Goal: Task Accomplishment & Management: Use online tool/utility

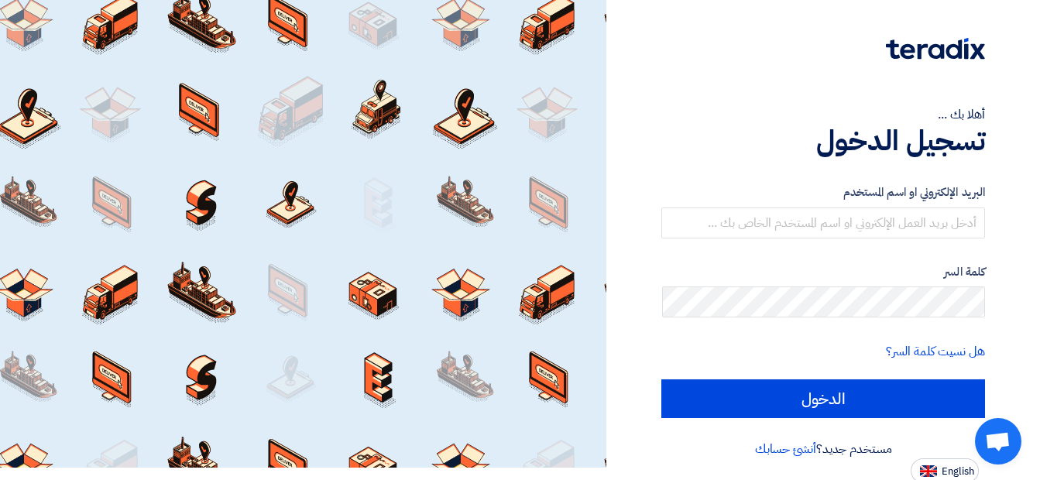
scroll to position [15, 0]
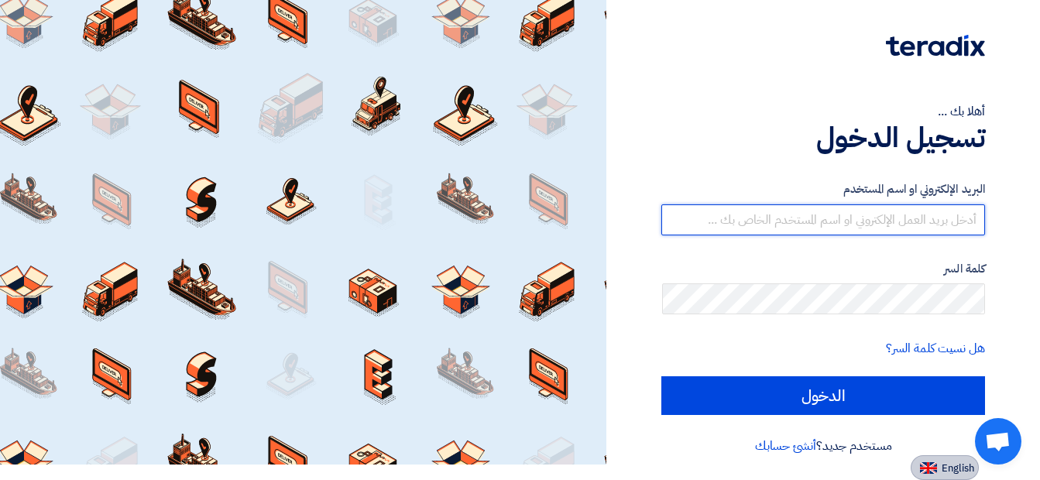
type input "[EMAIL_ADDRESS][DOMAIN_NAME]"
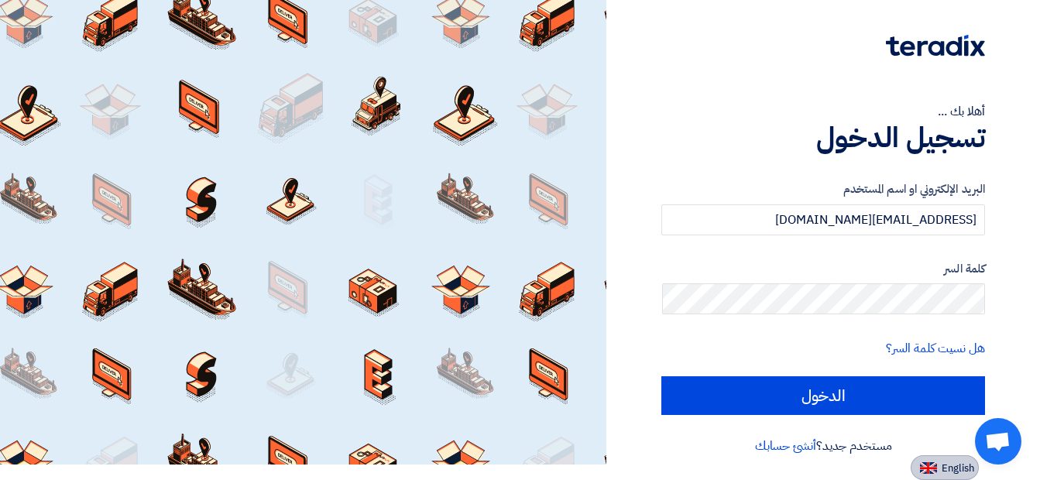
click at [930, 462] on img at bounding box center [928, 468] width 17 height 12
type input "Sign in"
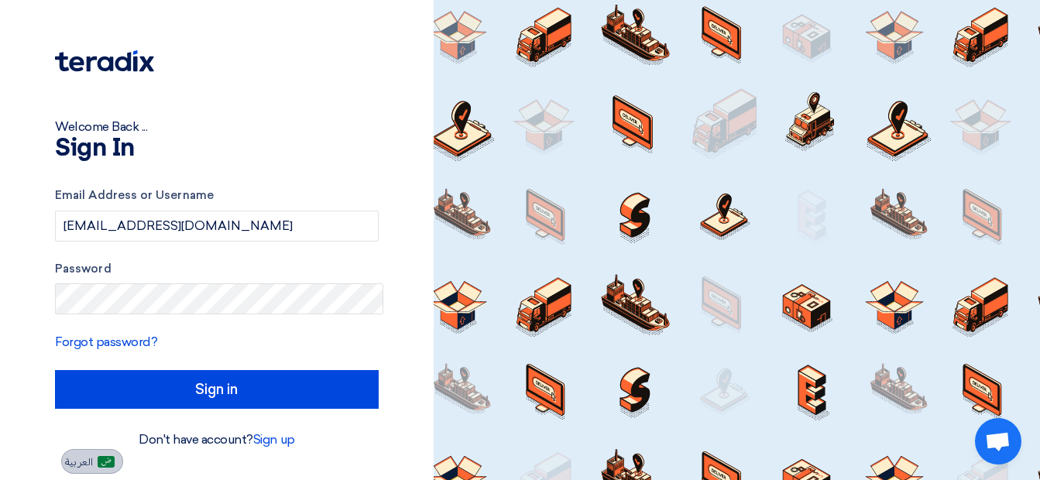
scroll to position [0, 0]
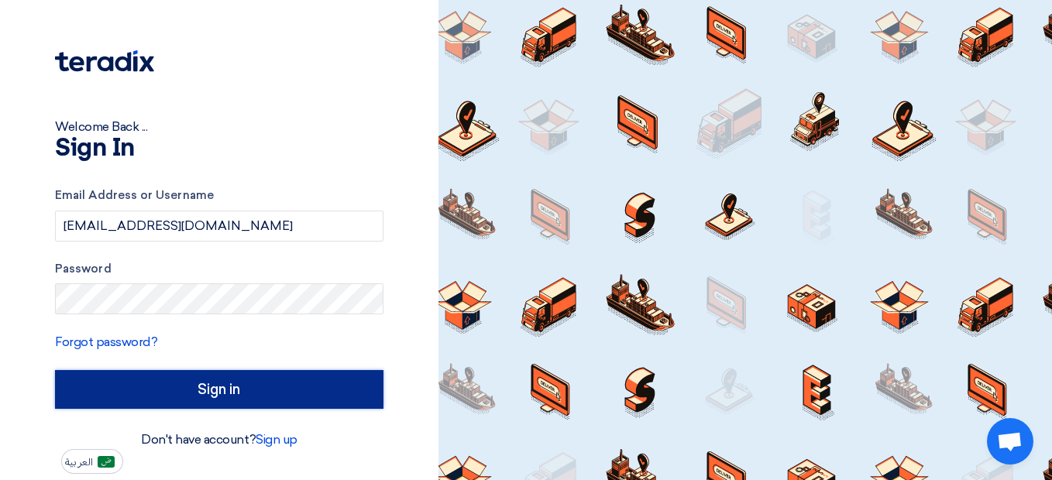
click at [204, 394] on input "Sign in" at bounding box center [219, 389] width 328 height 39
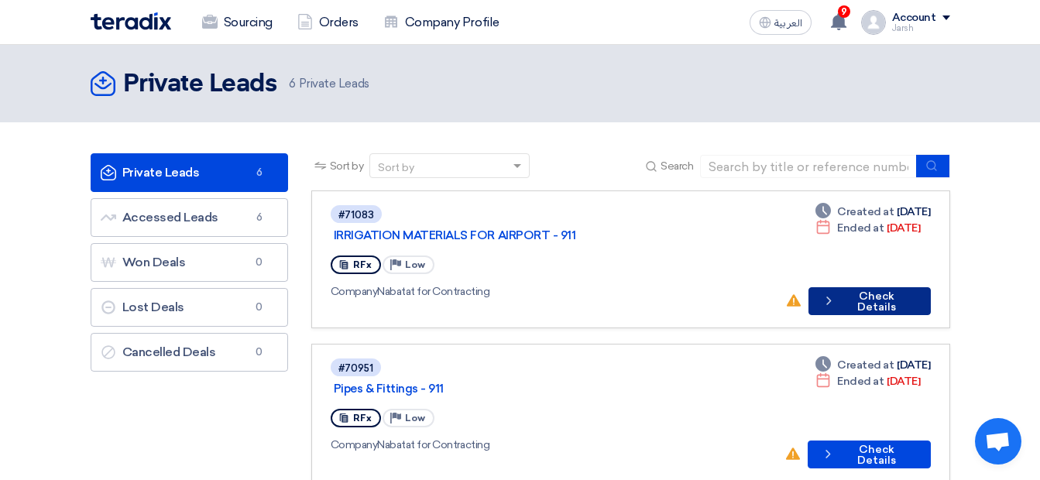
click at [858, 287] on button "Check details Check Details" at bounding box center [870, 301] width 122 height 28
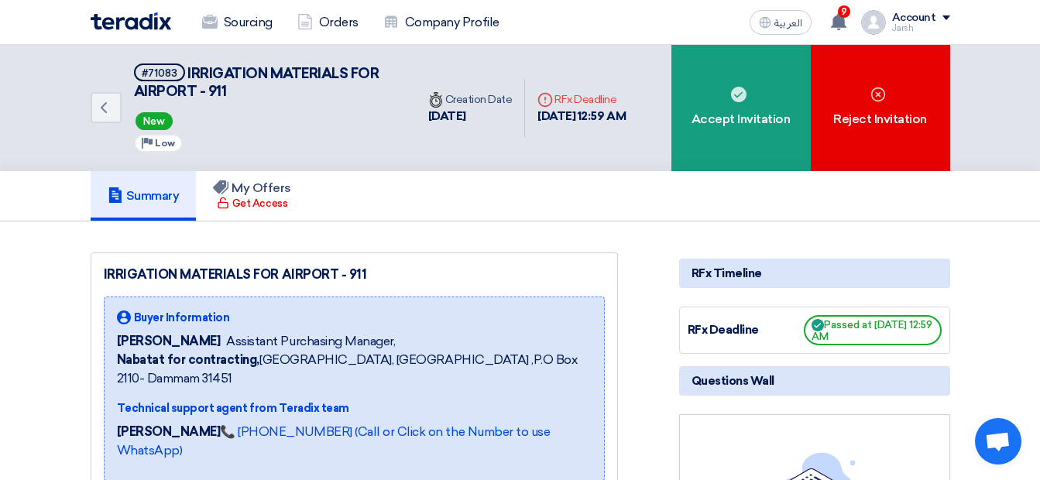
click at [126, 30] on div "Sourcing Orders Company Profile" at bounding box center [349, 22] width 516 height 34
click at [101, 118] on link "Back" at bounding box center [106, 107] width 31 height 31
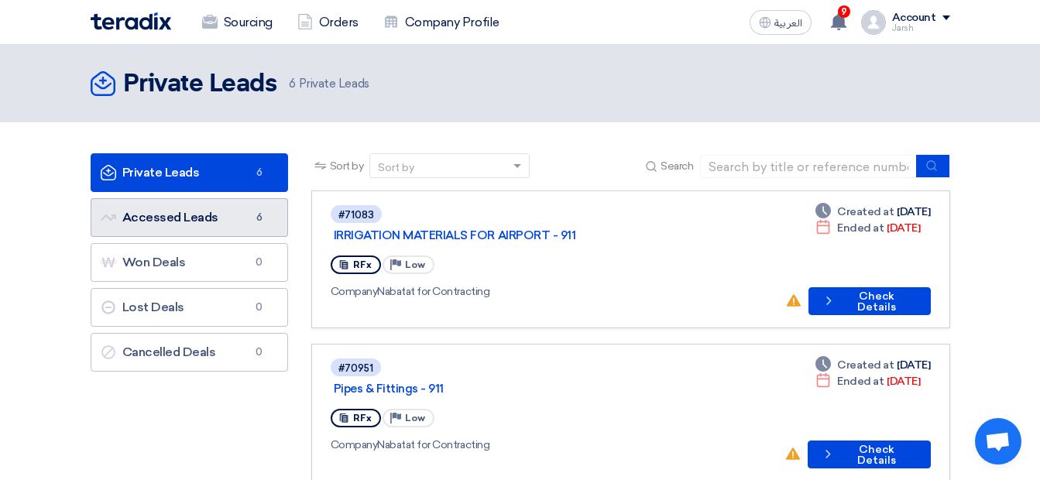
click at [242, 227] on link "Accessed Leads Accessed Leads 6" at bounding box center [189, 217] width 197 height 39
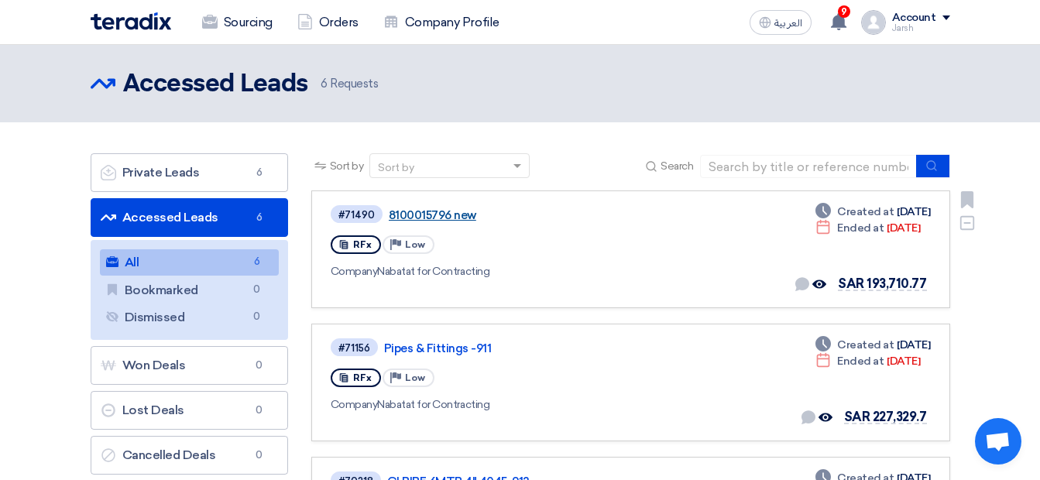
click at [414, 210] on link "8100015796 new" at bounding box center [582, 215] width 387 height 14
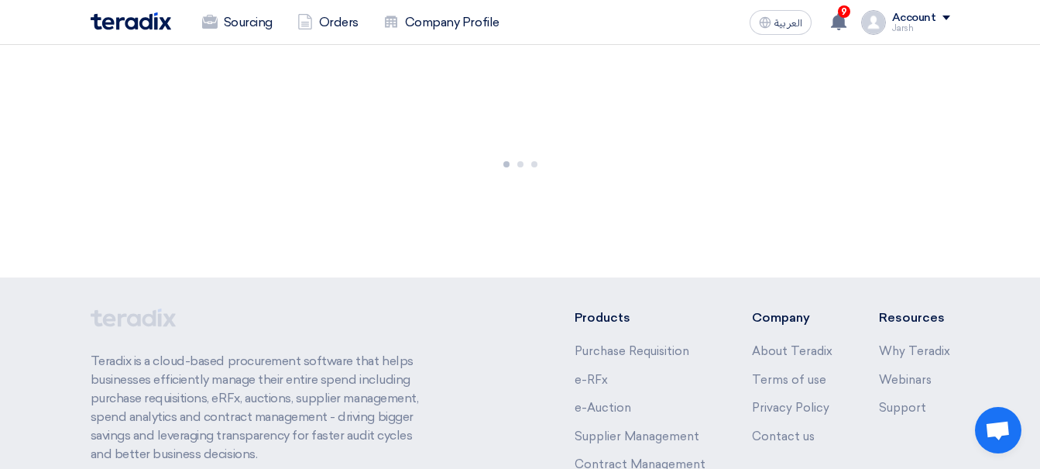
click at [414, 210] on div at bounding box center [520, 161] width 1040 height 232
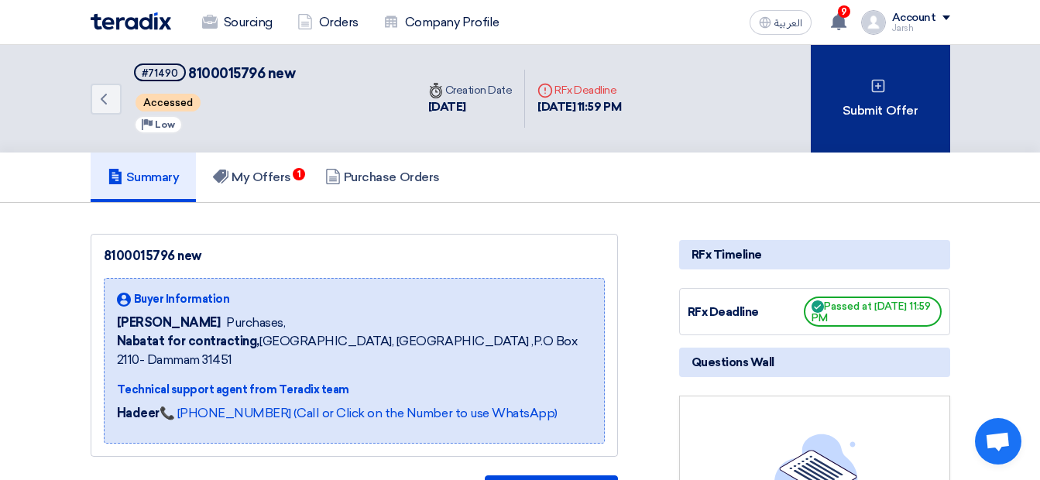
click at [901, 119] on div "Submit Offer" at bounding box center [880, 99] width 139 height 108
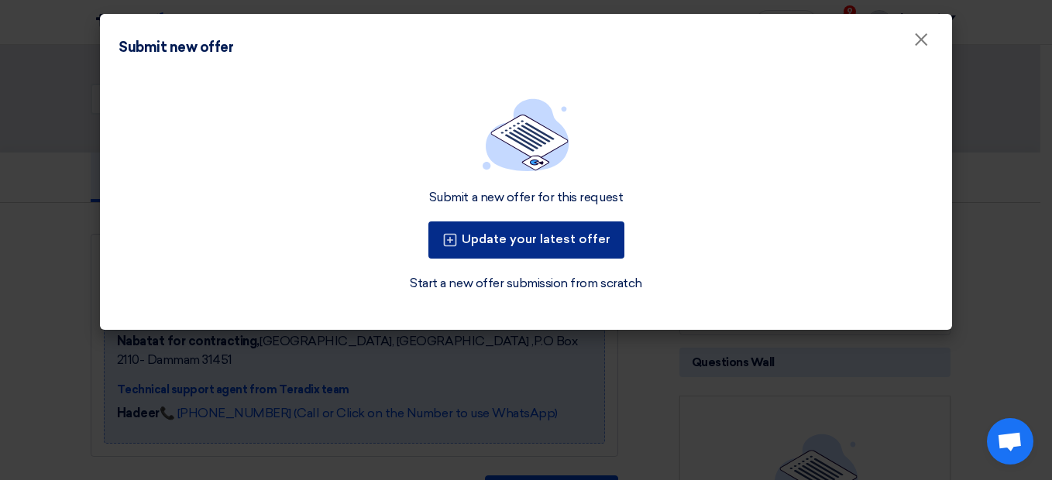
click at [563, 245] on button "Update your latest offer" at bounding box center [526, 240] width 196 height 37
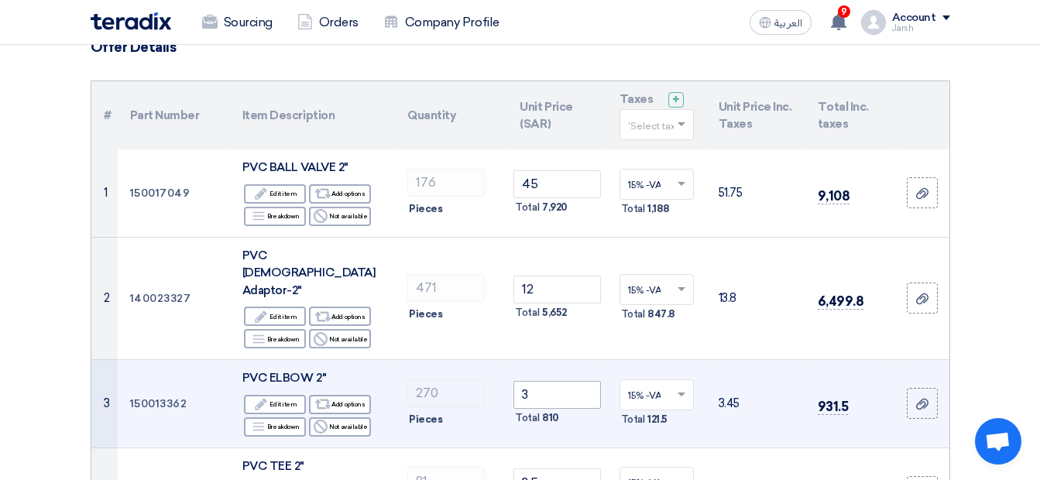
scroll to position [155, 0]
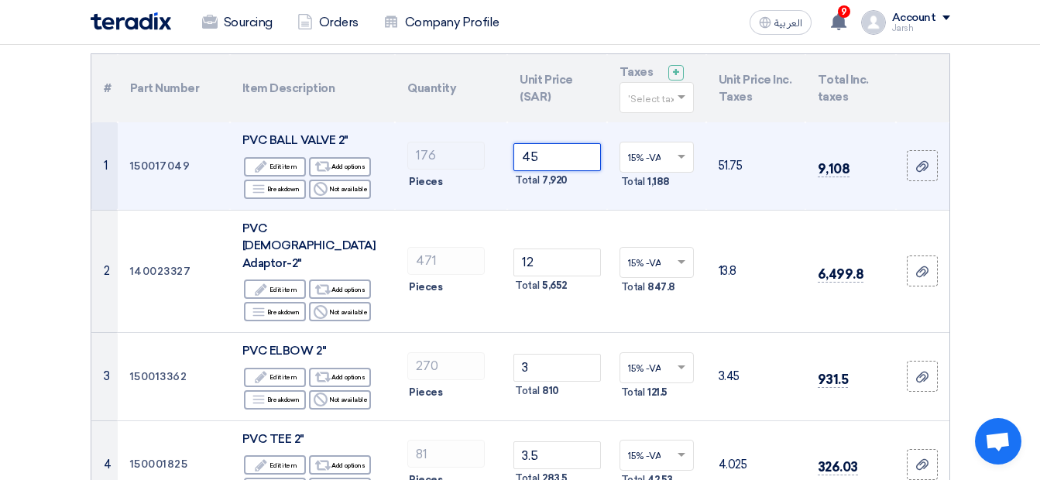
click at [429, 160] on tr "1 150017049 PVC BALL VALVE 2" Edit Edit item Alternative Add options Breakdown …" at bounding box center [520, 166] width 858 height 88
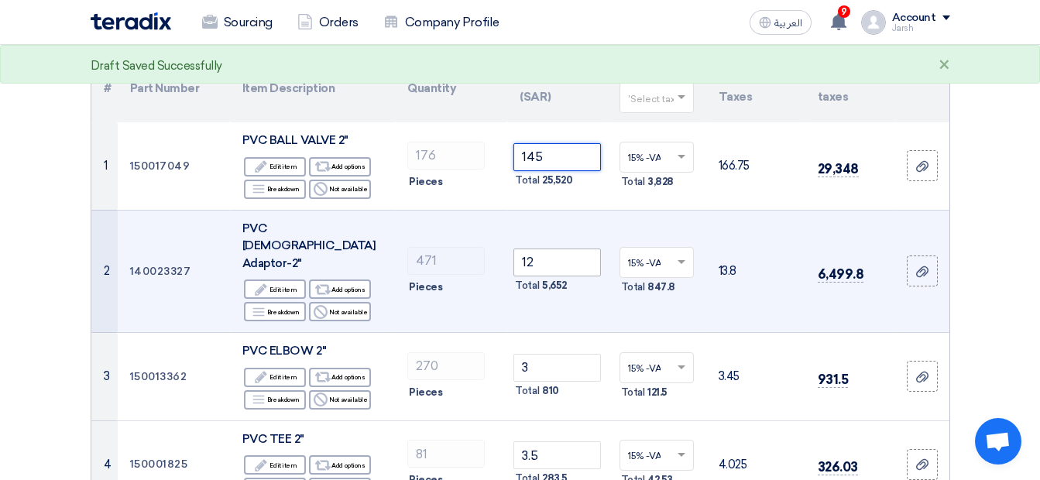
type input "145"
click at [547, 249] on input "12" at bounding box center [556, 263] width 87 height 28
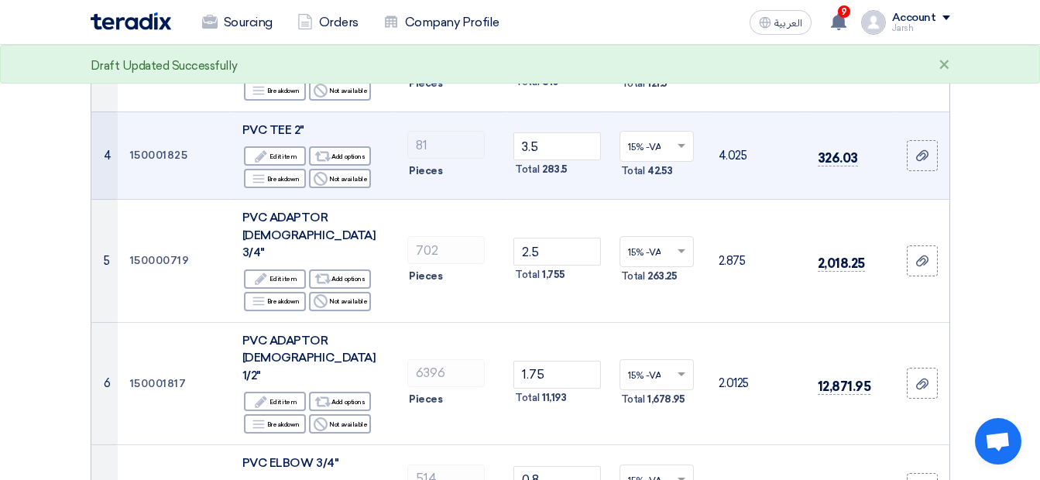
scroll to position [465, 0]
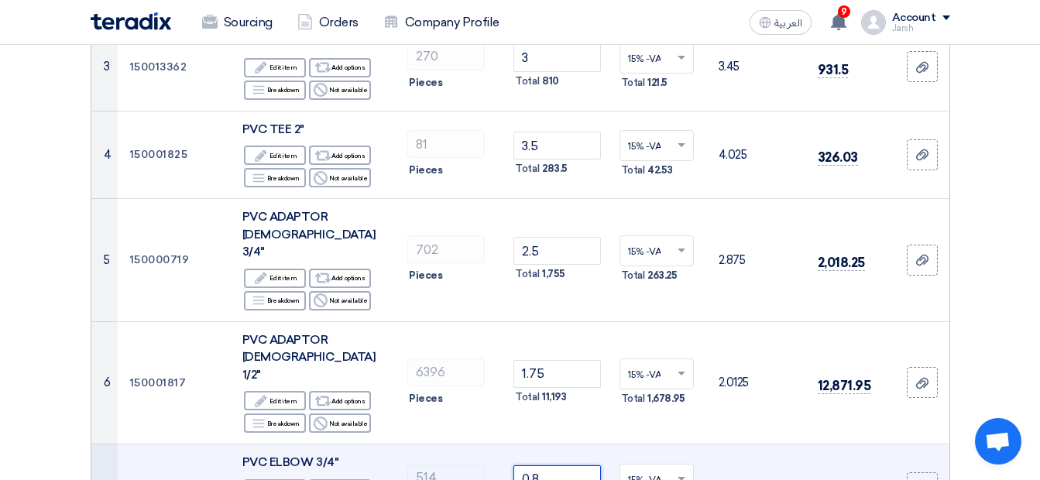
drag, startPoint x: 561, startPoint y: 391, endPoint x: 488, endPoint y: 379, distance: 74.6
click at [488, 445] on tr "7 120031511 PVC ELBOW 3/4" Edit Edit item Alternative Add options Breakdown Rej…" at bounding box center [520, 489] width 858 height 88
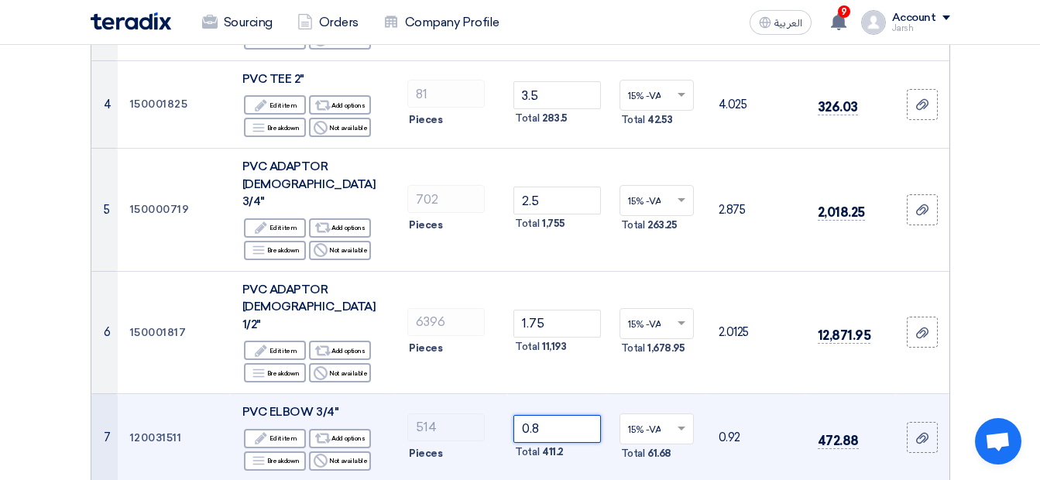
scroll to position [542, 0]
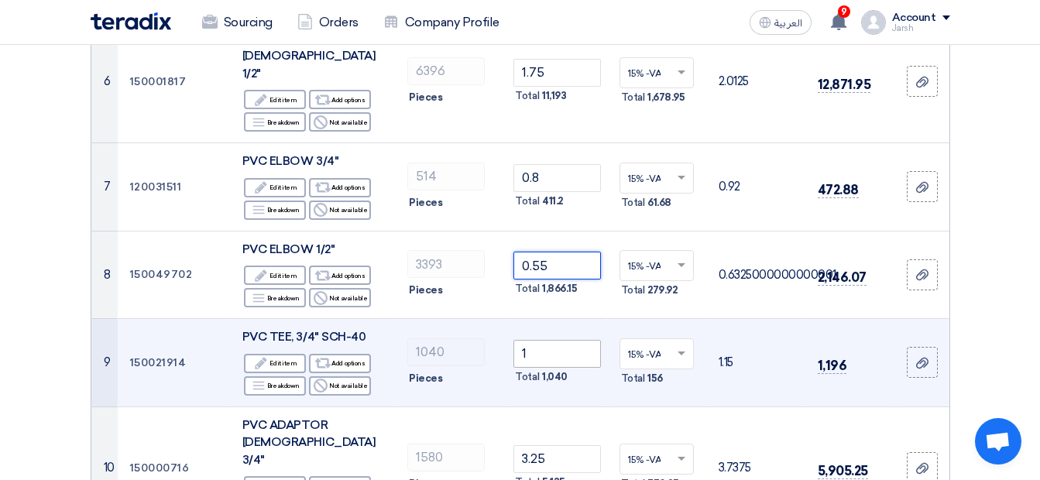
scroll to position [774, 0]
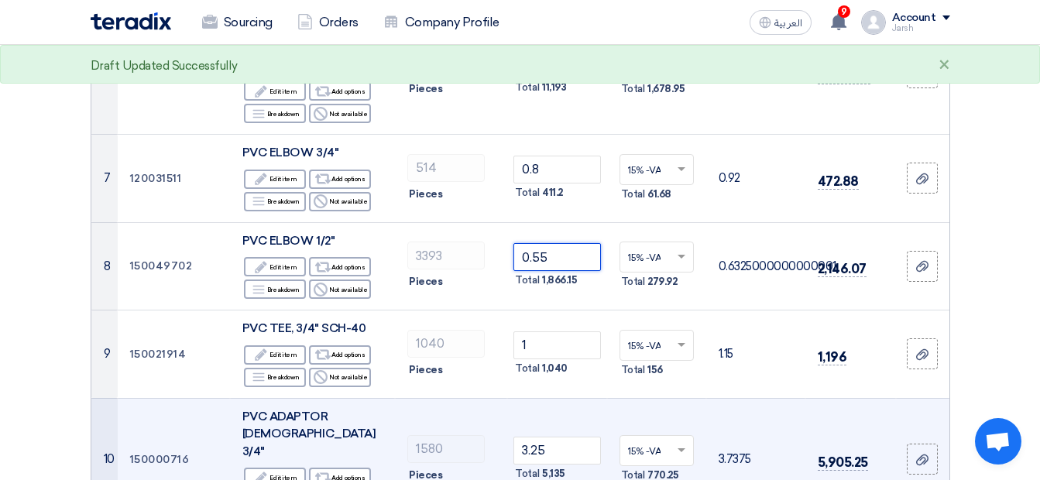
type input "0.55"
click at [567, 398] on td "3.25 Total 5,135" at bounding box center [556, 459] width 99 height 123
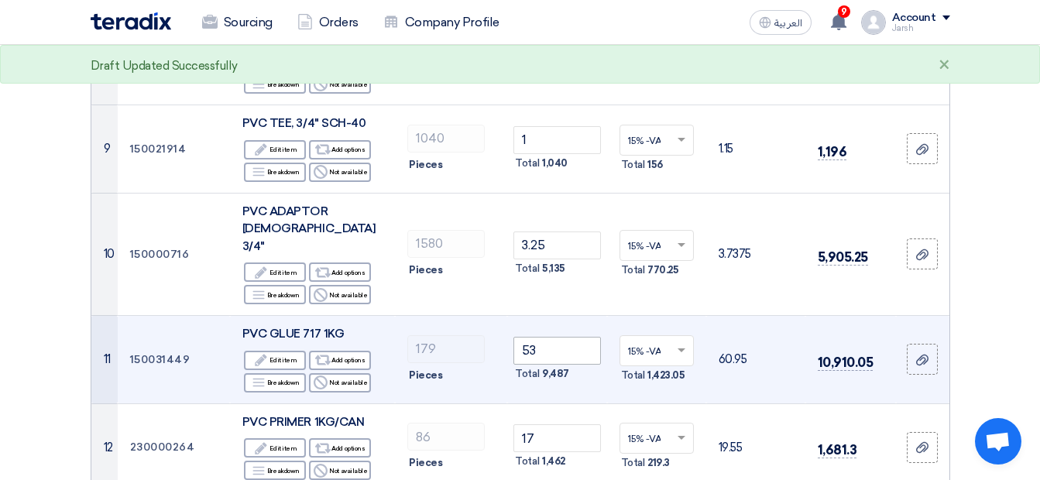
scroll to position [1007, 0]
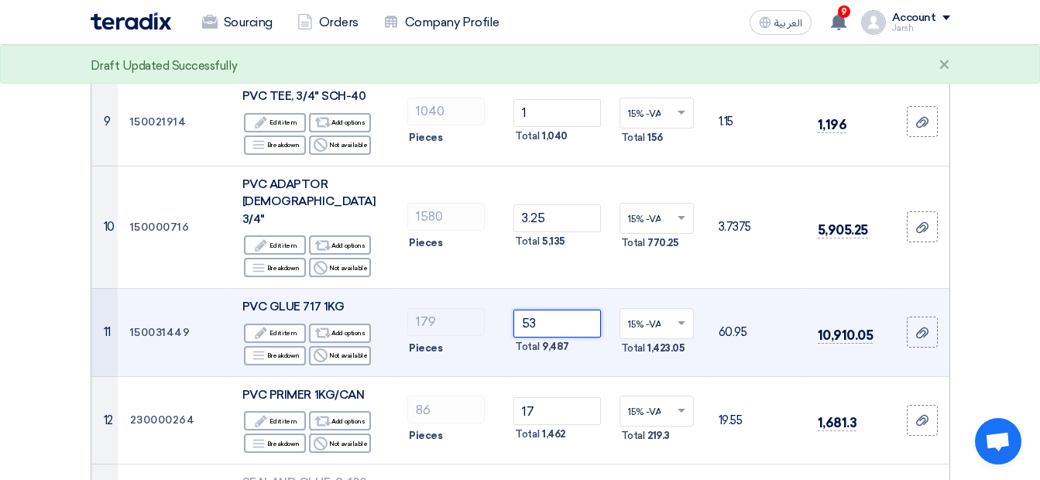
click at [438, 289] on tr "11 150031449 PVC GLUE 717 1KG Edit Edit item Alternative Add options Breakdown …" at bounding box center [520, 333] width 858 height 88
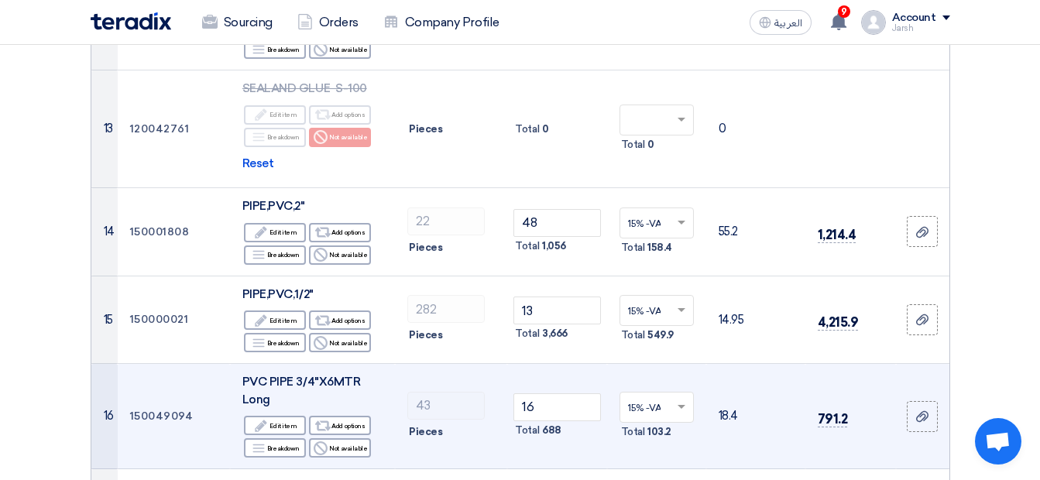
scroll to position [1472, 0]
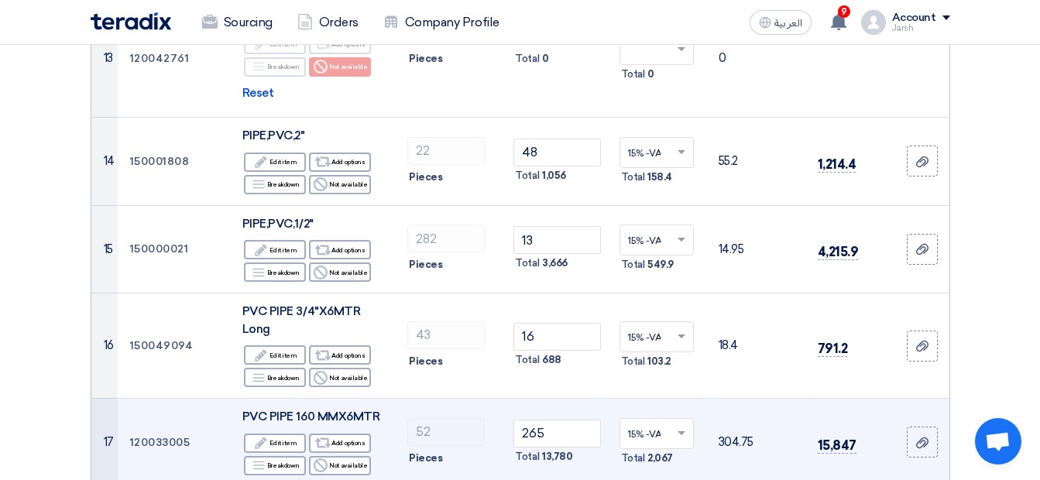
type input "41"
click at [441, 399] on tr "17 120033005 PVC PIPE 160 MMX6MTR Edit Edit item Alternative Add options Breakd…" at bounding box center [520, 443] width 858 height 88
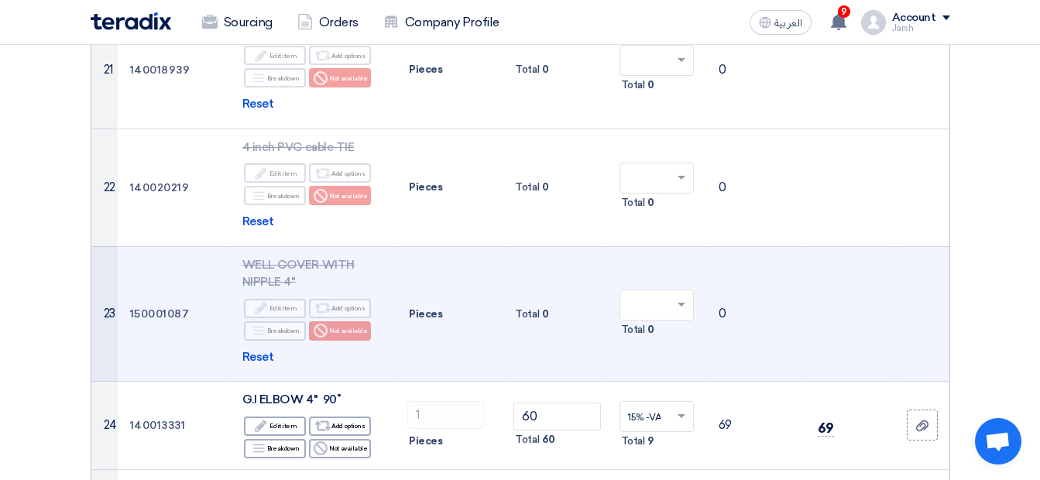
scroll to position [2323, 0]
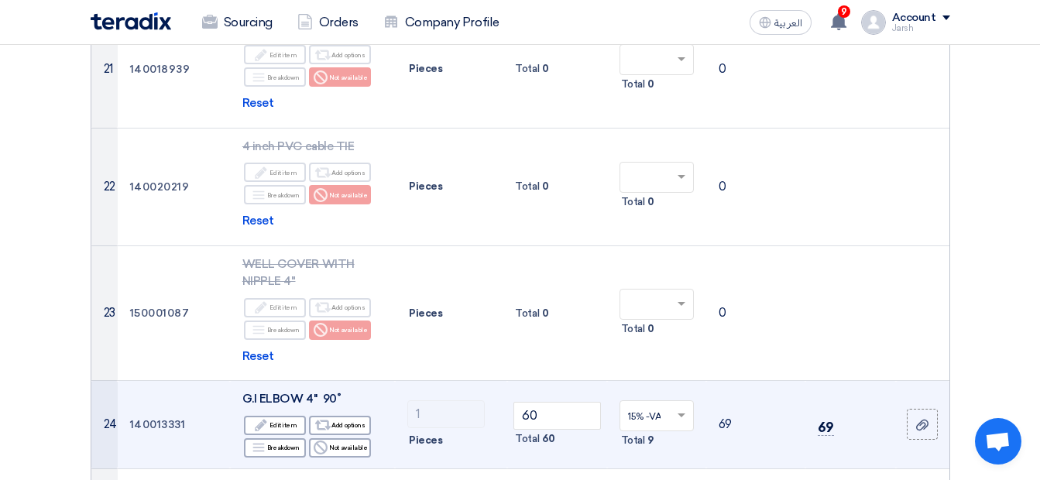
type input "233"
drag, startPoint x: 454, startPoint y: 298, endPoint x: 438, endPoint y: 285, distance: 20.3
click at [441, 381] on tr "24 140013331 G.I ELBOW 4'' 90˚ Edit Edit item Alternative Add options Breakdown…" at bounding box center [520, 425] width 858 height 88
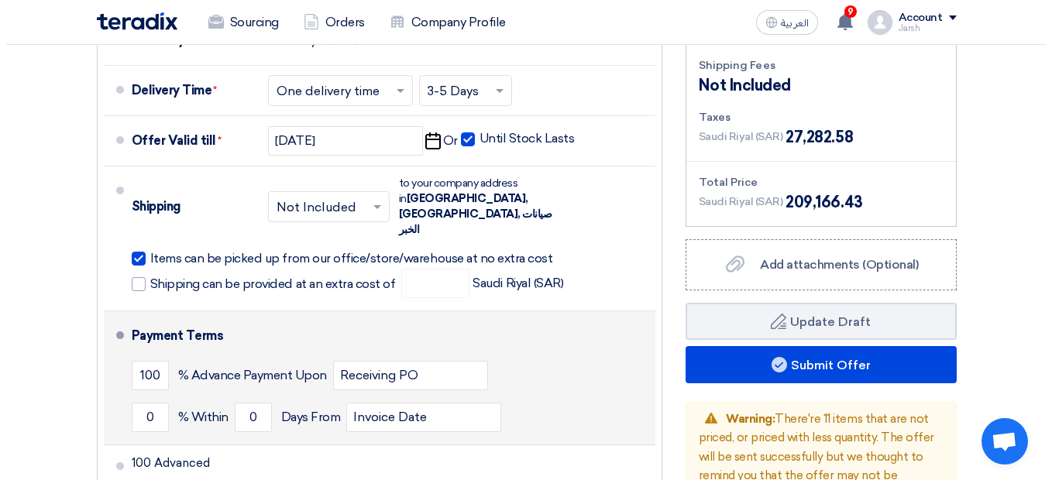
scroll to position [3950, 0]
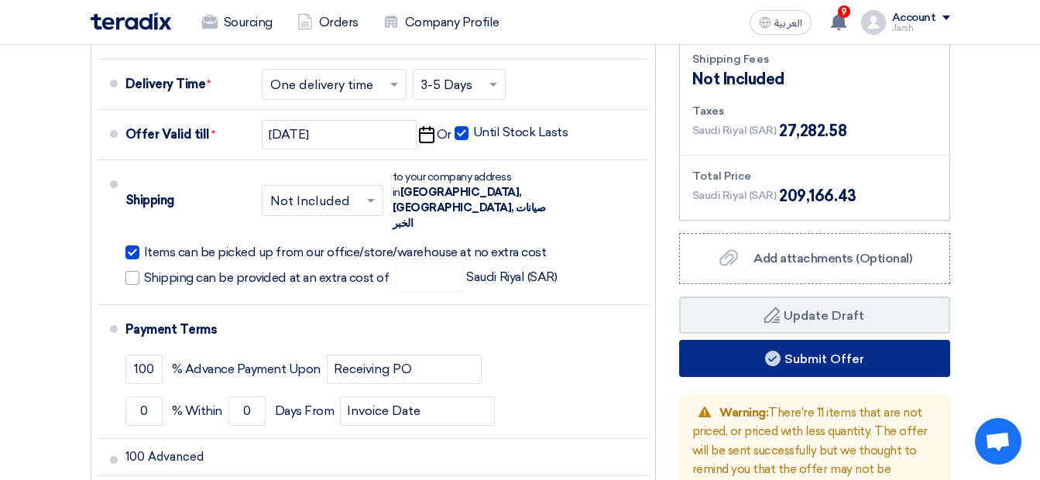
type input "51"
click at [781, 340] on button "Submit Offer" at bounding box center [814, 358] width 271 height 37
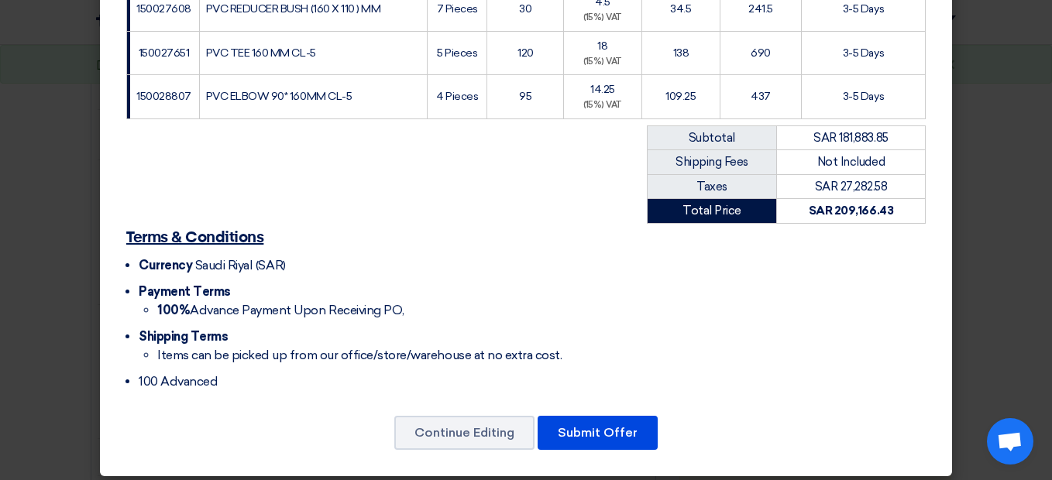
scroll to position [1712, 0]
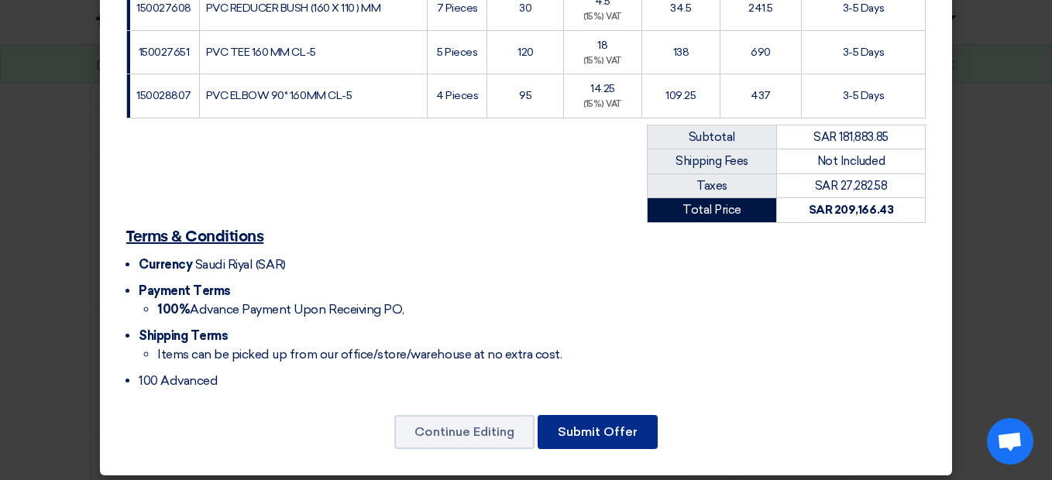
click at [616, 422] on button "Submit Offer" at bounding box center [597, 432] width 120 height 34
